Goal: Task Accomplishment & Management: Manage account settings

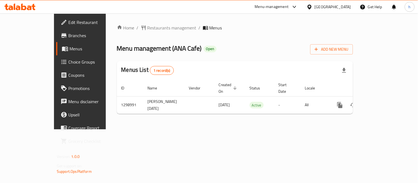
click at [29, 6] on icon at bounding box center [29, 8] width 5 height 5
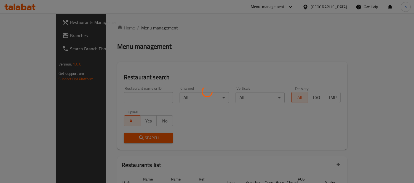
click at [25, 32] on div at bounding box center [207, 91] width 414 height 183
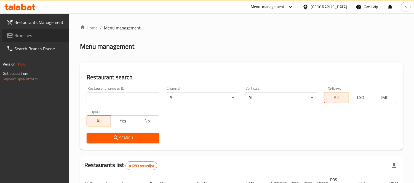
click at [19, 36] on span "Branches" at bounding box center [39, 35] width 50 height 7
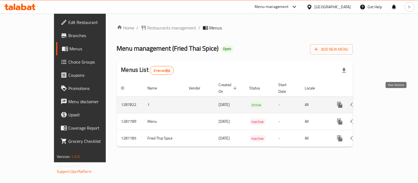
click at [383, 102] on icon "enhanced table" at bounding box center [379, 105] width 7 height 7
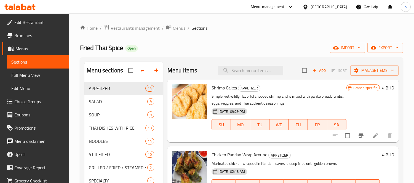
click at [28, 101] on span "Choice Groups" at bounding box center [39, 101] width 50 height 7
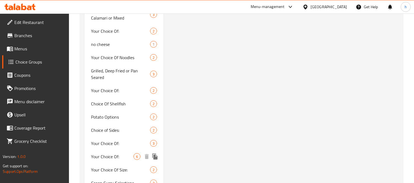
scroll to position [962, 0]
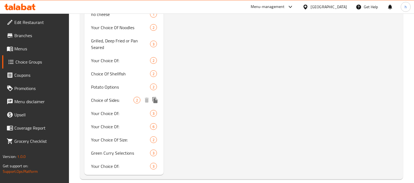
click at [102, 97] on span "Choice of Sides:" at bounding box center [112, 100] width 42 height 7
type input "Choice of Sides:"
type input "اختيار الجانبين:"
type input "0"
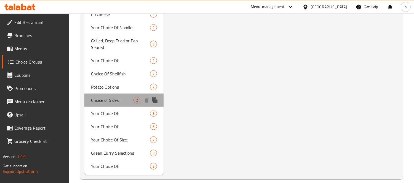
click at [102, 97] on span "Choice of Sides:" at bounding box center [112, 100] width 42 height 7
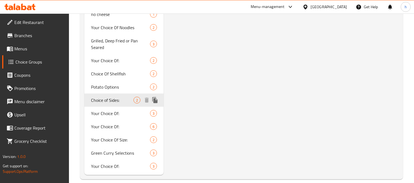
click at [102, 97] on span "Choice of Sides:" at bounding box center [112, 100] width 42 height 7
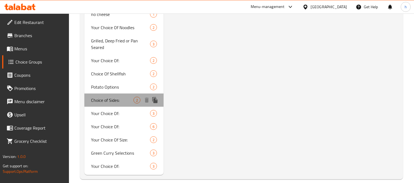
click at [102, 97] on span "Choice of Sides:" at bounding box center [112, 100] width 42 height 7
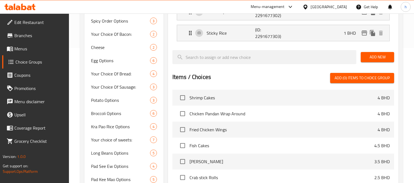
scroll to position [74, 0]
